Goal: Transaction & Acquisition: Purchase product/service

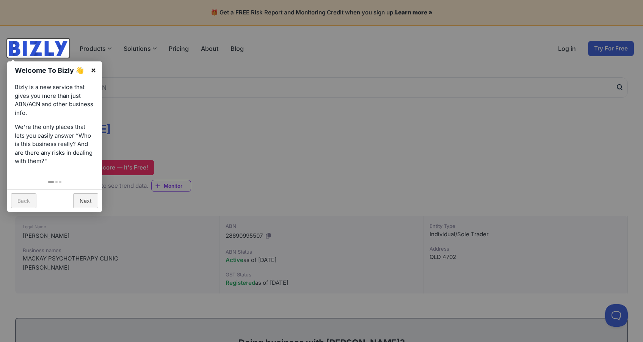
click at [92, 67] on link "×" at bounding box center [93, 69] width 17 height 17
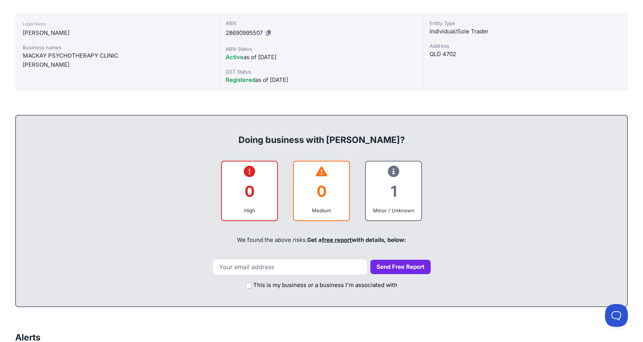
scroll to position [205, 0]
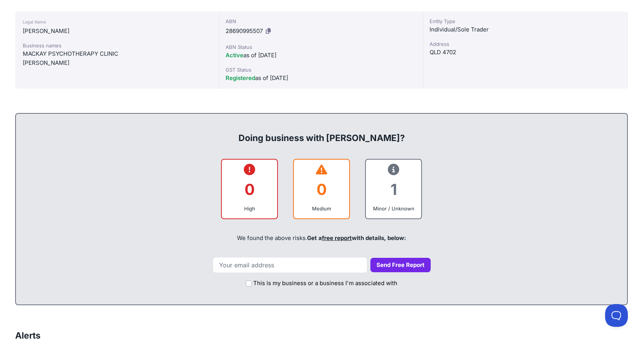
click at [391, 170] on icon at bounding box center [393, 170] width 11 height 0
click at [266, 267] on input "email" at bounding box center [290, 265] width 155 height 16
click at [304, 263] on input "islandpawss@gmail.com" at bounding box center [290, 265] width 155 height 16
type input "i"
type input "t"
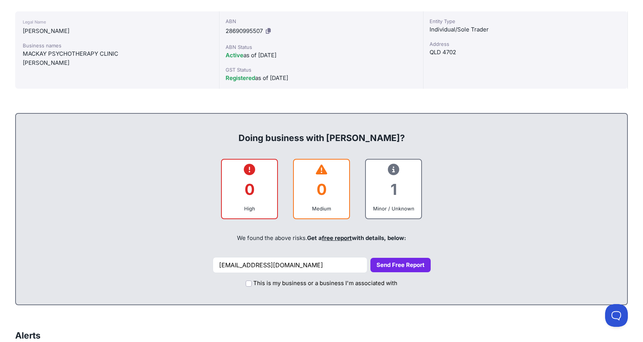
type input "ms2paws@gmail.com"
click at [400, 261] on button "Send Free Report" at bounding box center [401, 265] width 60 height 15
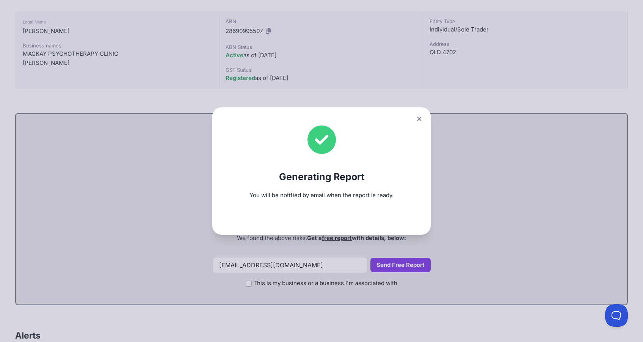
click at [419, 119] on icon at bounding box center [419, 119] width 4 height 4
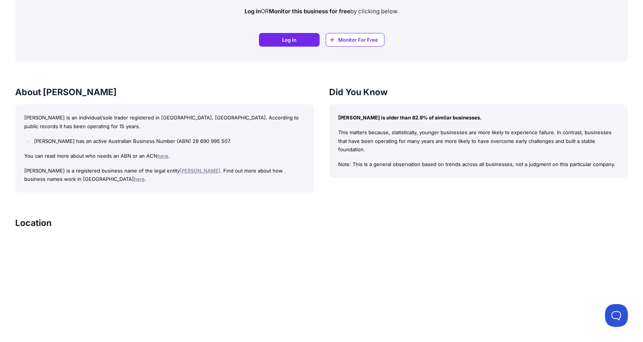
scroll to position [612, 0]
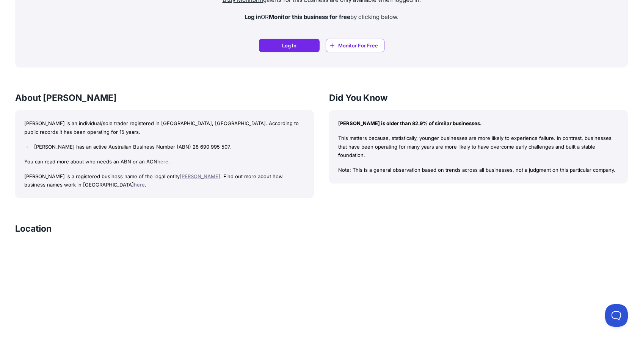
drag, startPoint x: 245, startPoint y: 142, endPoint x: 204, endPoint y: 143, distance: 41.4
click at [204, 143] on li "LOOTS, JOHANNA LISA has an active Australian Business Number (ABN) 28 690 995 5…" at bounding box center [168, 147] width 273 height 9
copy li "28 690 995 507."
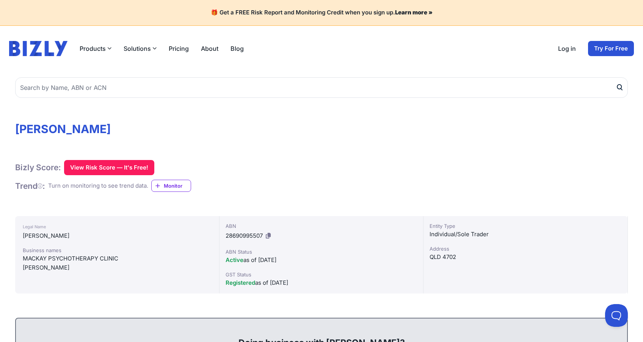
scroll to position [0, 0]
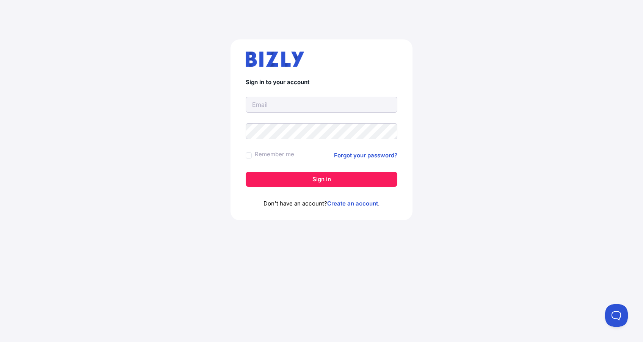
click at [177, 188] on div "Sign in to your account Remember me Forgot your password? Sign in Don't have an…" at bounding box center [321, 132] width 613 height 223
click at [358, 203] on link "Create an account" at bounding box center [352, 203] width 51 height 7
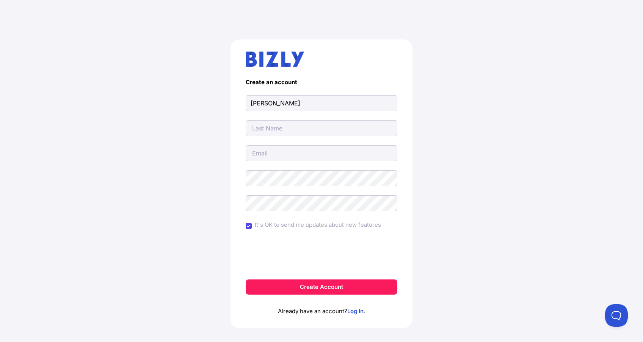
type input "[PERSON_NAME]"
type input "Mason"
type input "[EMAIL_ADDRESS][DOMAIN_NAME]"
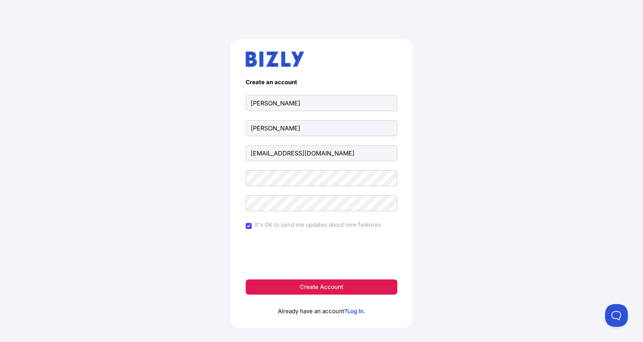
click at [294, 290] on button "Create Account" at bounding box center [322, 286] width 152 height 15
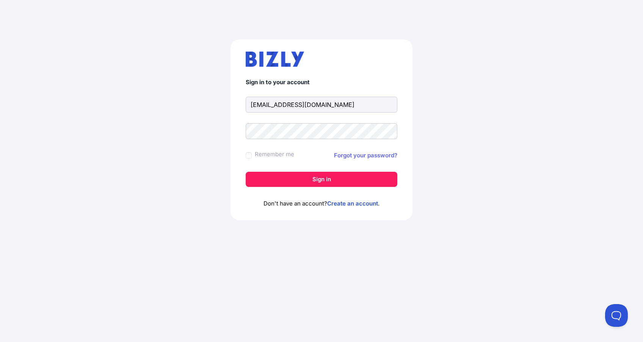
type input "[EMAIL_ADDRESS][DOMAIN_NAME]"
click at [351, 157] on link "Forgot your password?" at bounding box center [365, 155] width 63 height 9
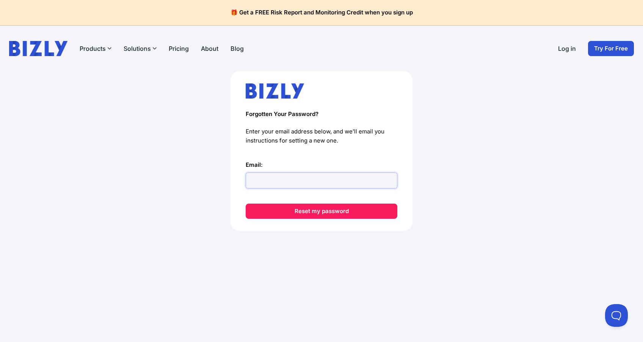
click at [305, 173] on input "Email:" at bounding box center [322, 181] width 152 height 16
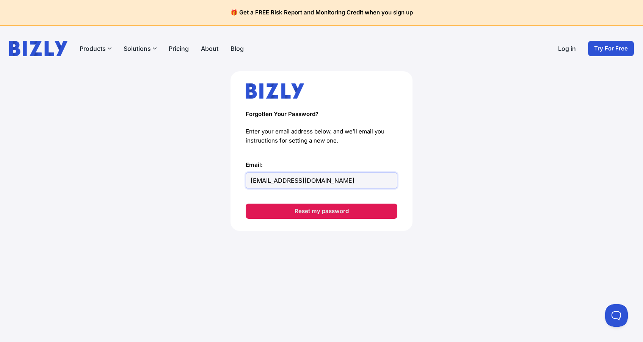
type input "ms2paws@gmail.com"
click at [319, 211] on button "Reset my password" at bounding box center [322, 211] width 152 height 15
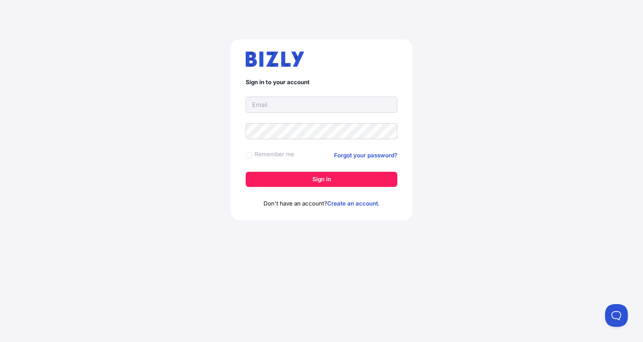
click at [176, 160] on div "Sign in to your account Remember me Forgot your password? Sign in Don't have an…" at bounding box center [321, 132] width 613 height 223
click at [276, 110] on input "text" at bounding box center [322, 105] width 152 height 16
click at [348, 203] on link "Create an account" at bounding box center [352, 203] width 51 height 7
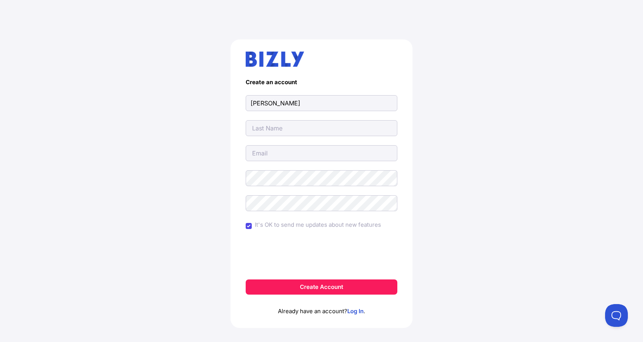
type input "J"
type input "Tess"
type input "[PERSON_NAME]"
type input "[EMAIL_ADDRESS][DOMAIN_NAME]"
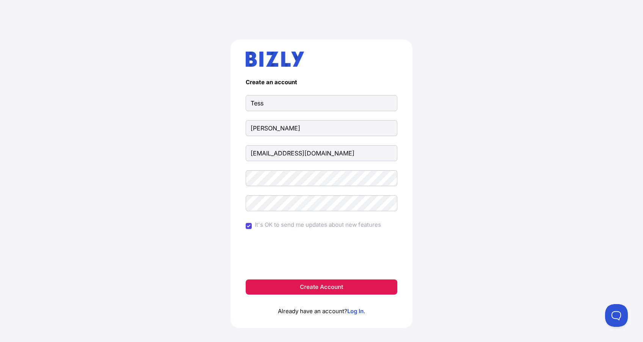
click at [279, 284] on button "Create Account" at bounding box center [322, 286] width 152 height 15
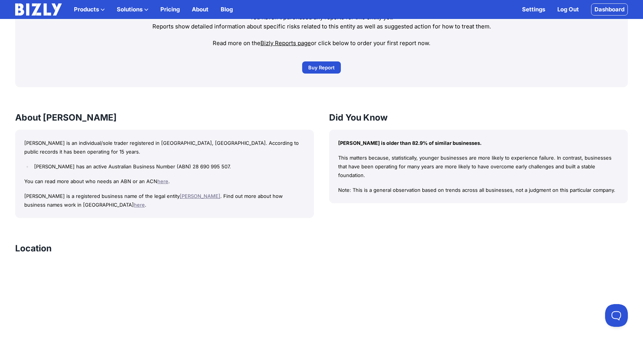
scroll to position [552, 0]
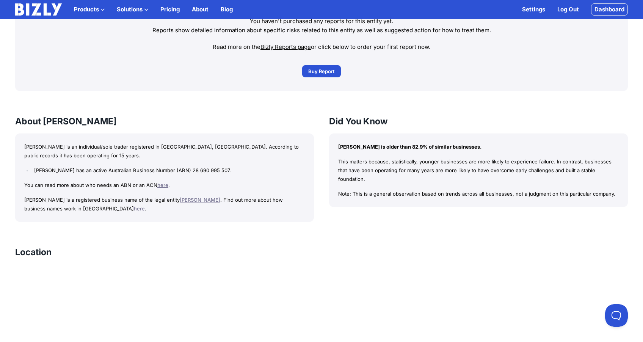
click at [320, 72] on span "Buy Report" at bounding box center [321, 72] width 27 height 8
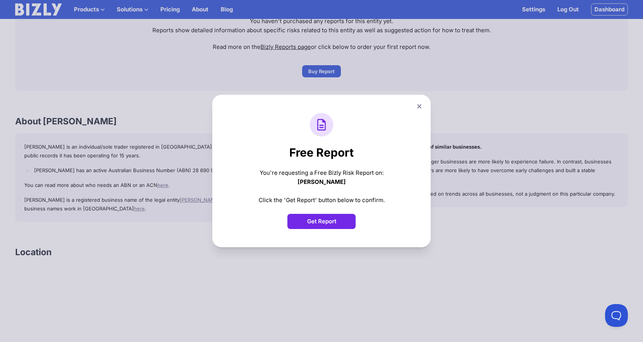
click at [321, 222] on button "Get Report" at bounding box center [321, 221] width 68 height 15
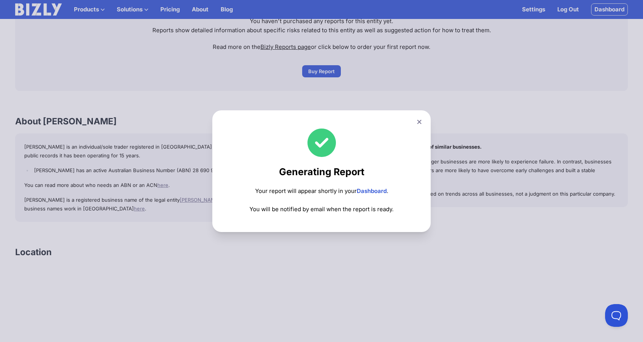
click at [420, 122] on icon at bounding box center [419, 121] width 4 height 4
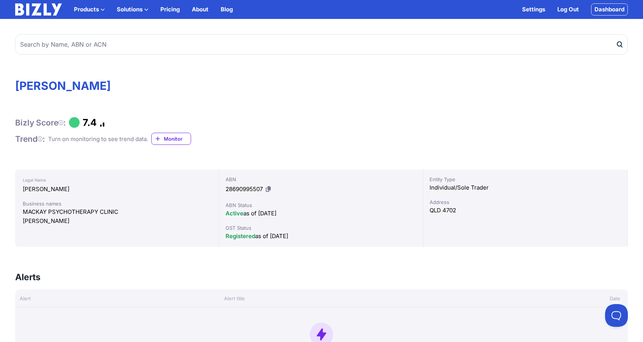
scroll to position [0, 0]
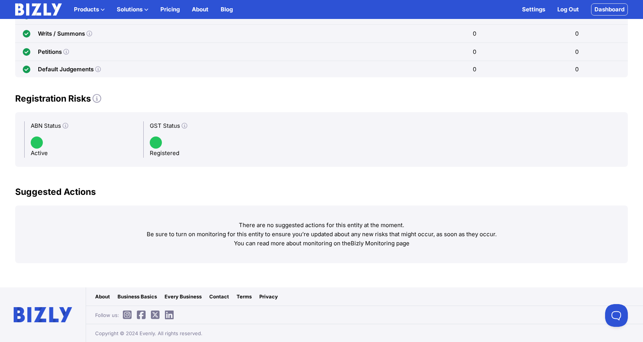
scroll to position [284, 0]
